Goal: Contribute content

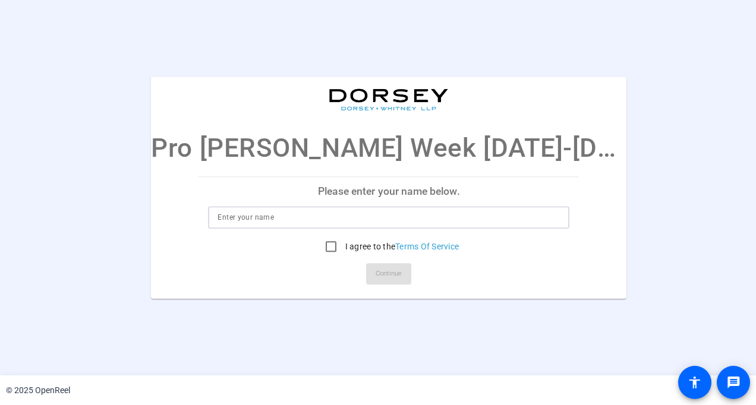
drag, startPoint x: 0, startPoint y: 0, endPoint x: 310, endPoint y: 218, distance: 379.1
click at [310, 218] on input at bounding box center [388, 217] width 342 height 14
type input "[PERSON_NAME]"
click at [319, 248] on input "I agree to the Terms Of Service" at bounding box center [331, 247] width 24 height 24
checkbox input "true"
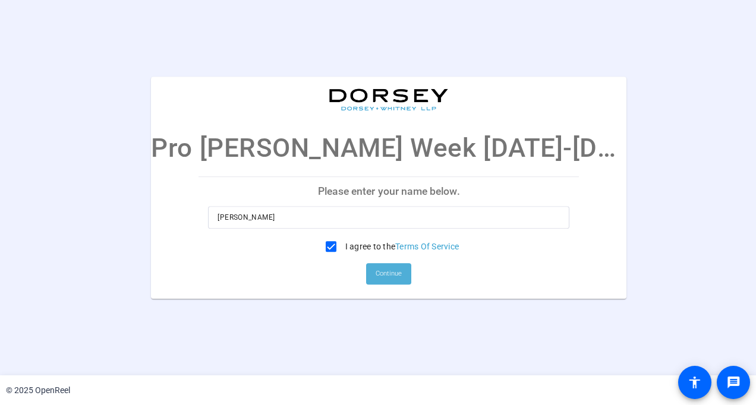
click at [375, 273] on span "Continue" at bounding box center [388, 274] width 26 height 18
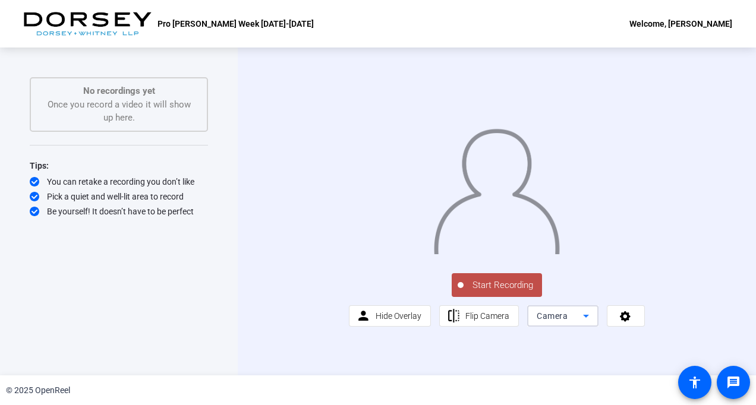
click at [583, 318] on icon at bounding box center [586, 316] width 6 height 3
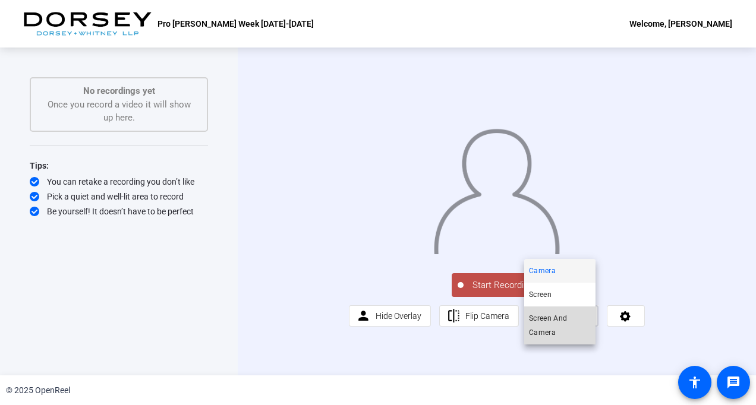
click at [570, 319] on span "Screen And Camera" at bounding box center [560, 325] width 62 height 29
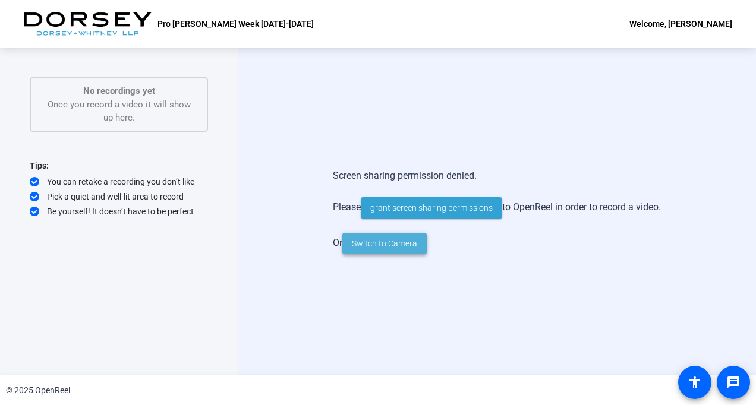
click at [376, 239] on span "Switch to Camera" at bounding box center [384, 244] width 65 height 12
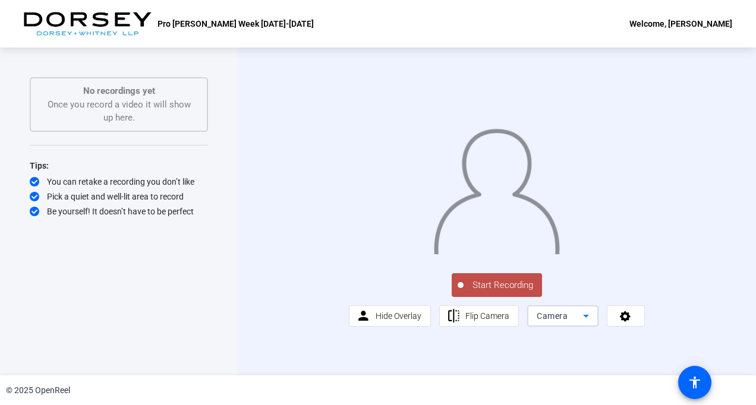
click at [584, 323] on icon at bounding box center [586, 316] width 14 height 14
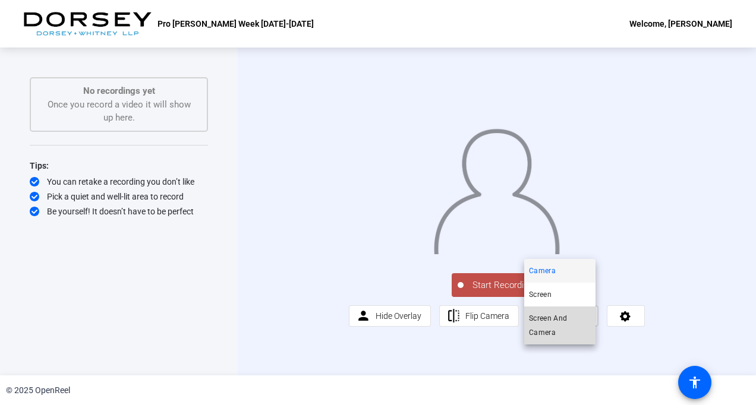
click at [561, 323] on span "Screen And Camera" at bounding box center [560, 325] width 62 height 29
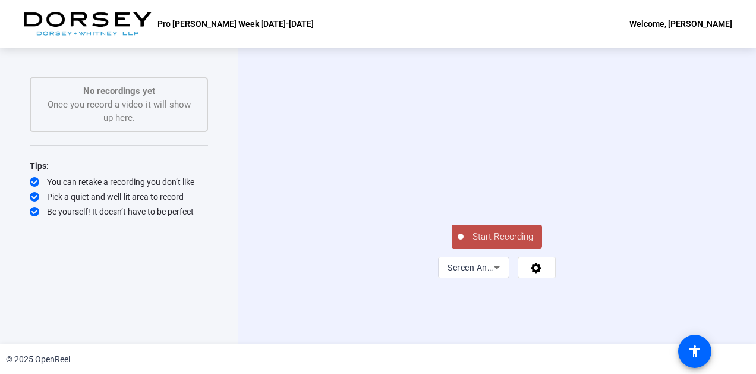
click at [408, 214] on video at bounding box center [497, 163] width 178 height 100
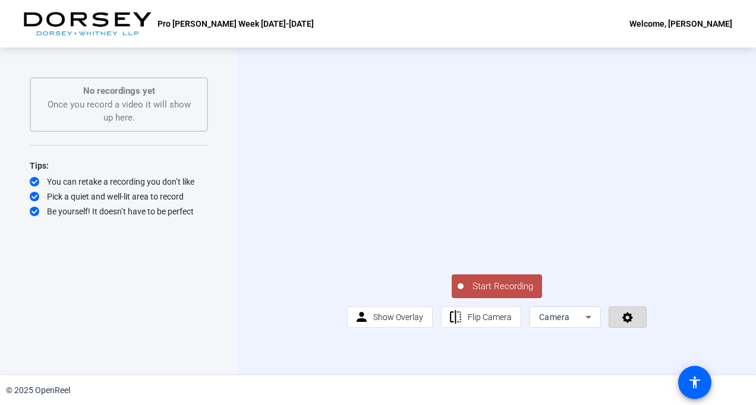
click at [622, 323] on icon at bounding box center [627, 318] width 11 height 11
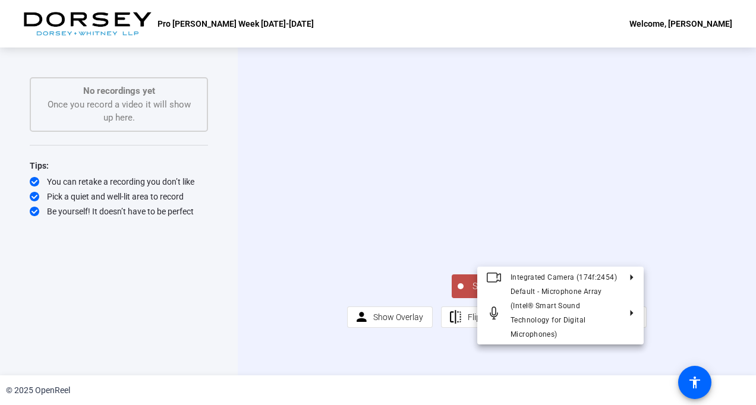
click at [666, 339] on div at bounding box center [378, 202] width 756 height 405
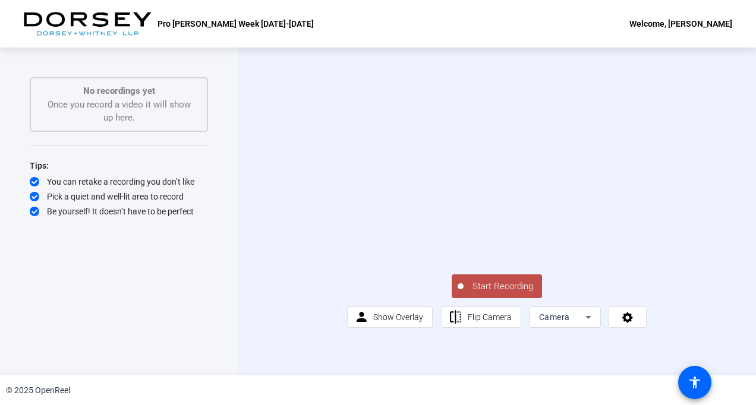
click at [490, 293] on span "Start Recording" at bounding box center [502, 287] width 78 height 14
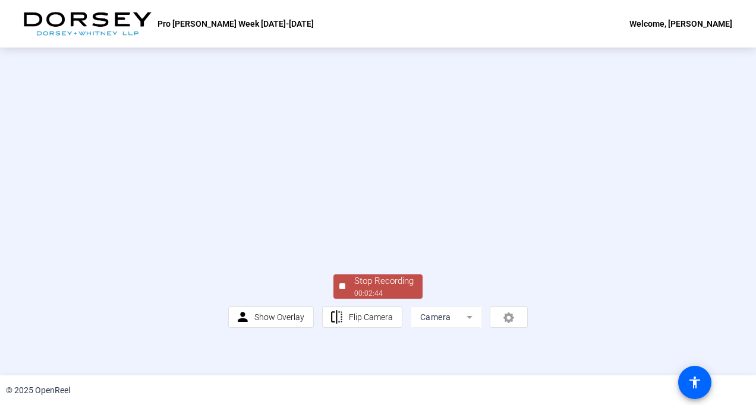
click at [377, 288] on div "Stop Recording" at bounding box center [383, 281] width 59 height 14
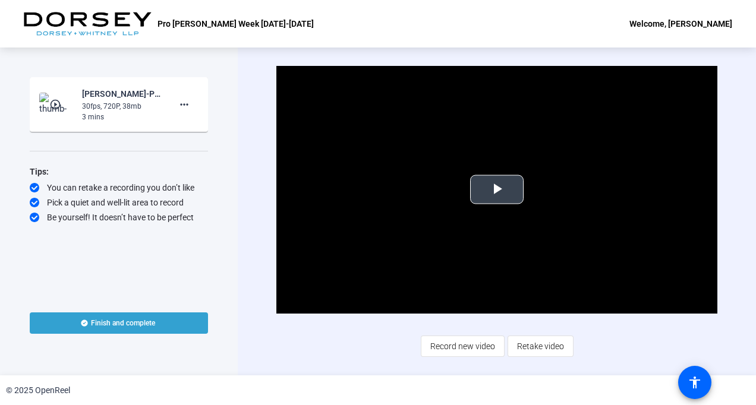
click at [497, 190] on span "Video Player" at bounding box center [497, 190] width 0 height 0
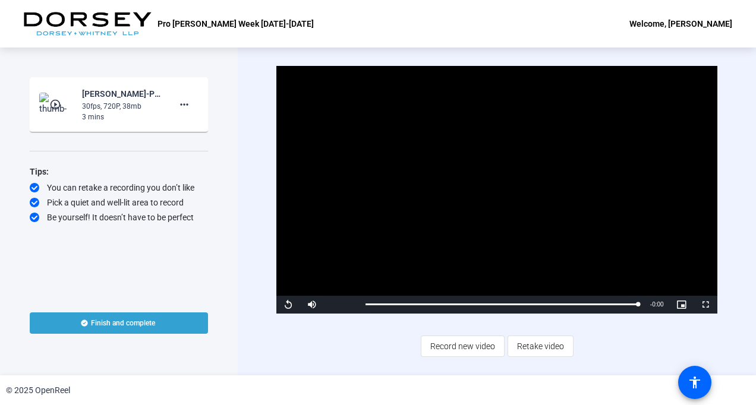
click at [328, 347] on div "Video Player is loading. Play Video Replay Mute Current Time 2:45 / Duration 2:…" at bounding box center [496, 211] width 440 height 291
click at [128, 321] on span "Finish and complete" at bounding box center [123, 323] width 64 height 10
